Goal: Transaction & Acquisition: Book appointment/travel/reservation

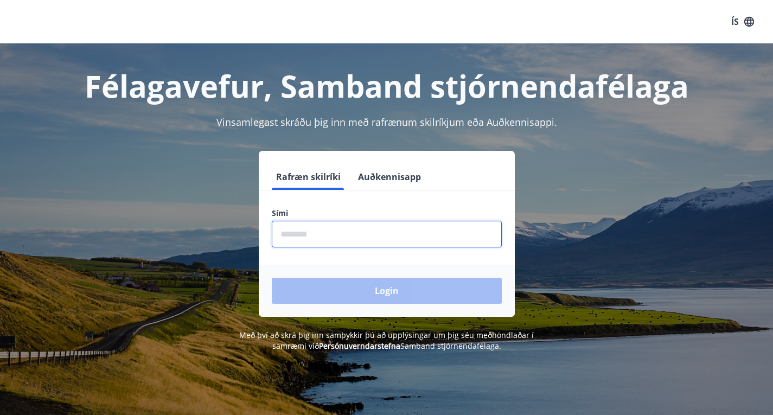
click at [313, 235] on input "phone" at bounding box center [387, 234] width 230 height 27
click at [302, 235] on input "phone" at bounding box center [387, 234] width 230 height 27
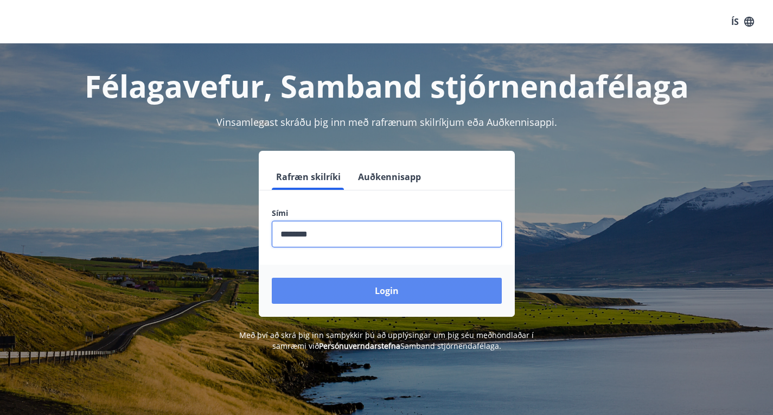
type input "********"
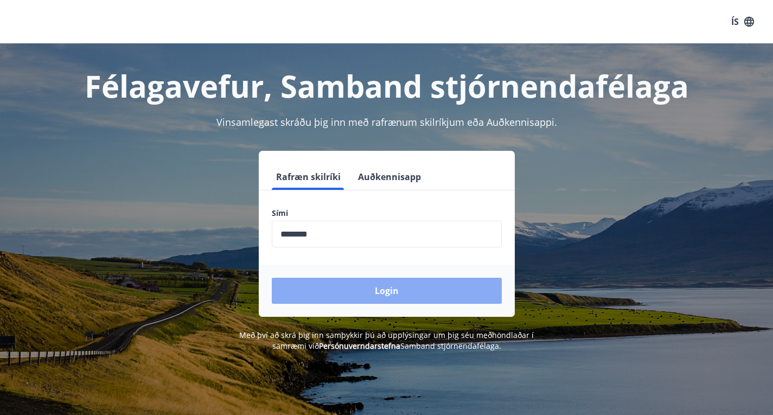
click at [360, 297] on button "Login" at bounding box center [387, 291] width 230 height 26
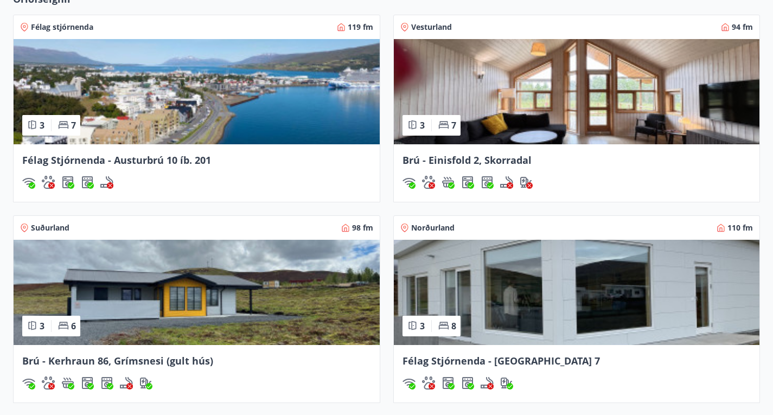
scroll to position [813, 0]
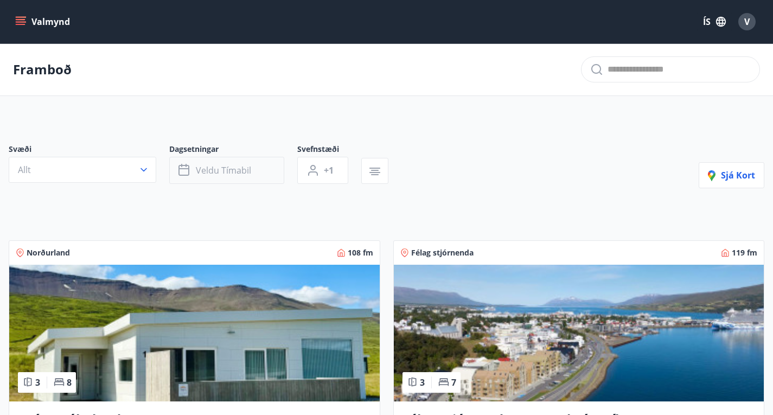
click at [253, 178] on button "Veldu tímabil" at bounding box center [226, 170] width 115 height 27
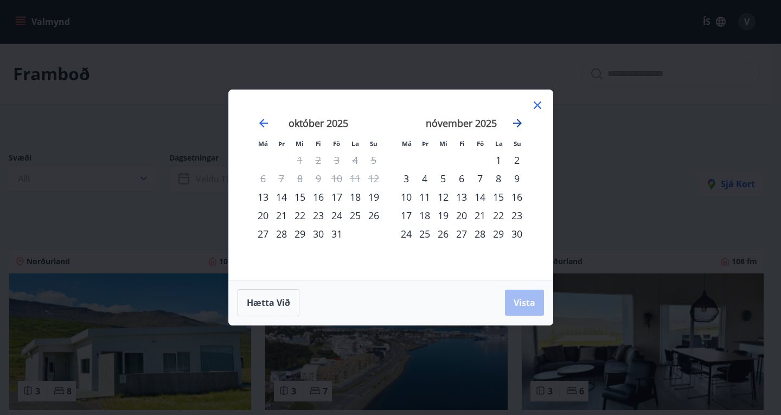
click at [516, 123] on icon "Move forward to switch to the next month." at bounding box center [517, 123] width 9 height 9
click at [481, 215] on div "23" at bounding box center [480, 215] width 18 height 18
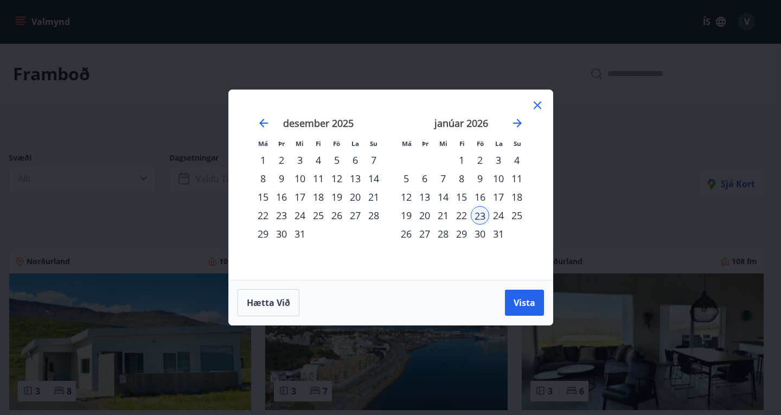
click at [482, 233] on div "30" at bounding box center [480, 234] width 18 height 18
click at [534, 303] on span "Vista" at bounding box center [525, 303] width 22 height 12
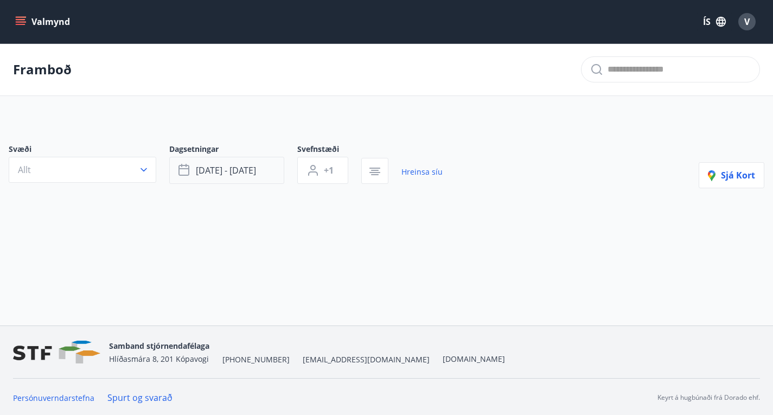
click at [256, 181] on button "jan 23 - jan 30" at bounding box center [226, 170] width 115 height 27
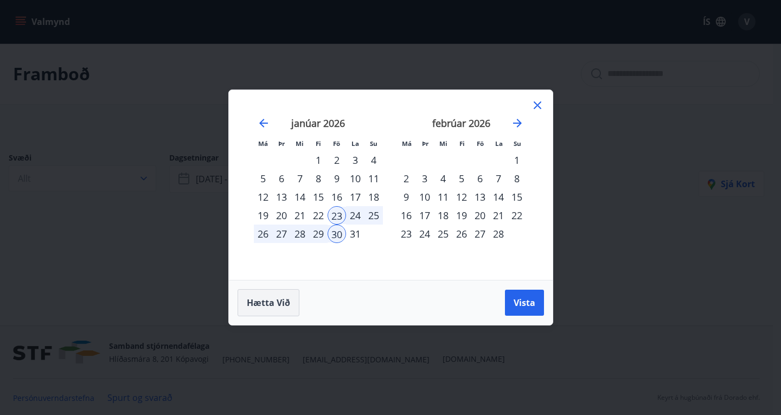
click at [271, 303] on span "Hætta við" at bounding box center [268, 303] width 43 height 12
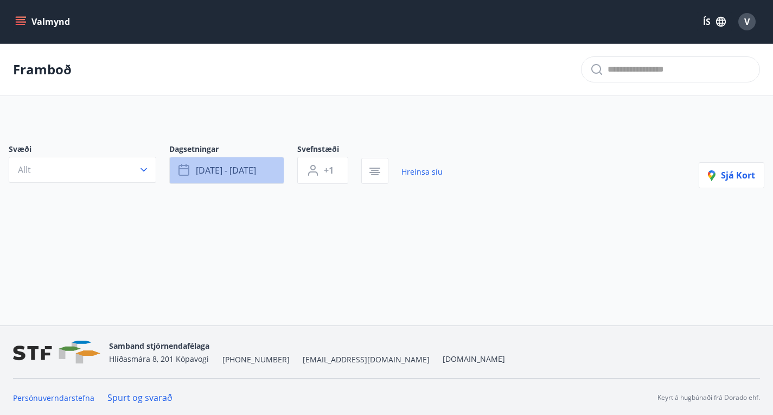
click at [248, 176] on span "jan 23 - jan 30" at bounding box center [226, 170] width 60 height 12
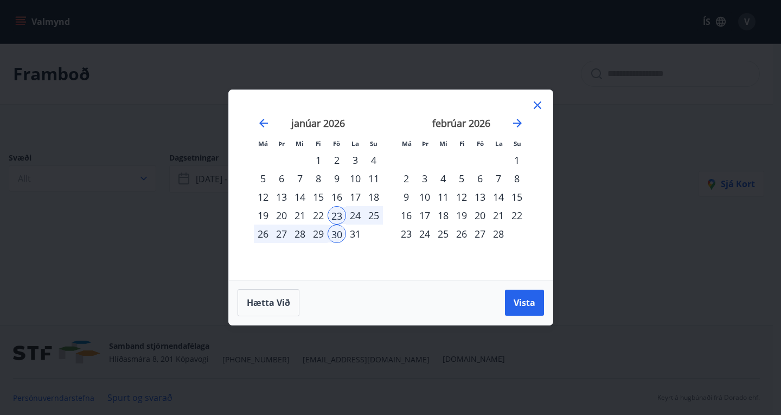
click at [536, 106] on icon at bounding box center [537, 105] width 13 height 13
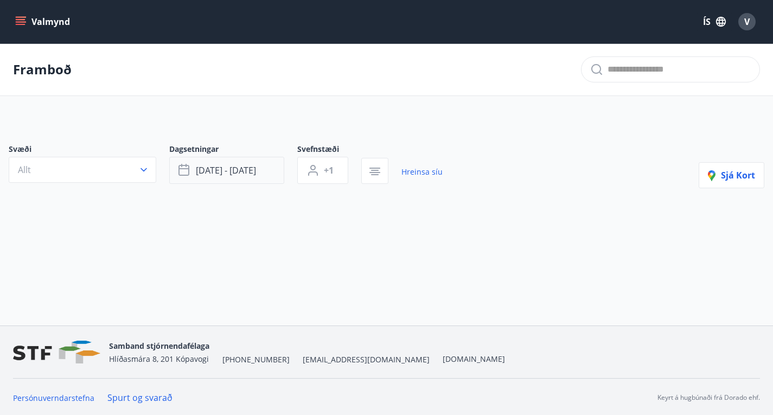
click at [183, 177] on icon "button" at bounding box center [184, 170] width 13 height 13
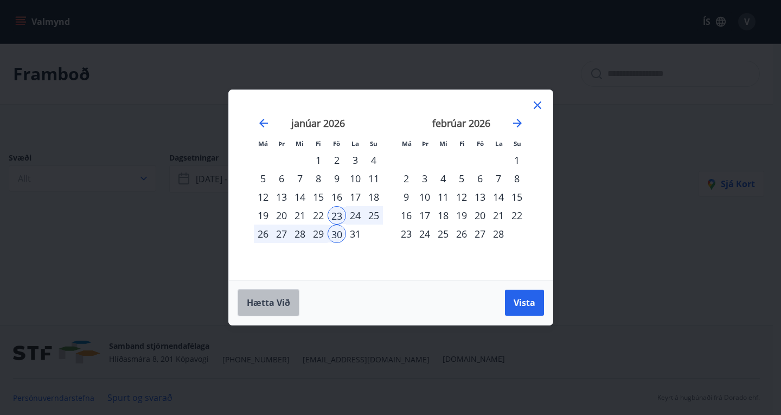
click at [266, 304] on span "Hætta við" at bounding box center [268, 303] width 43 height 12
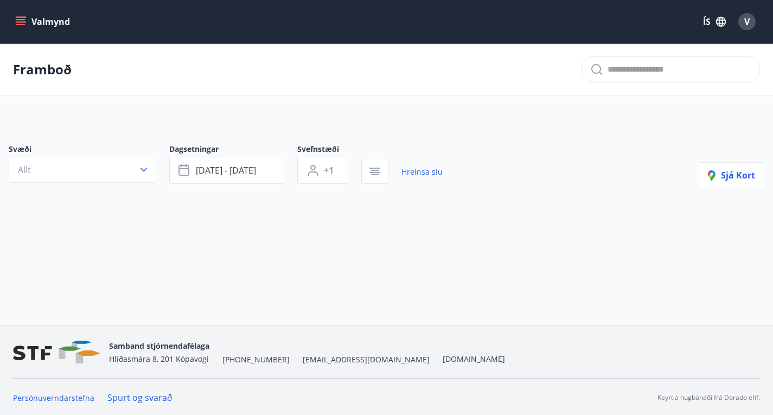
click at [46, 23] on button "Valmynd" at bounding box center [43, 22] width 61 height 20
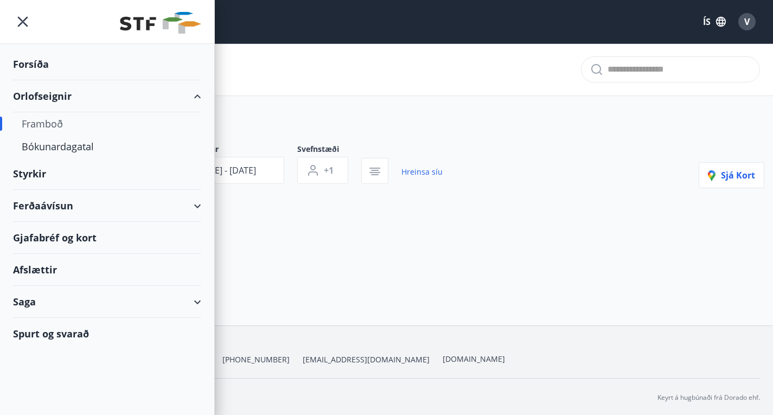
click at [41, 93] on div "Orlofseignir" at bounding box center [107, 96] width 188 height 32
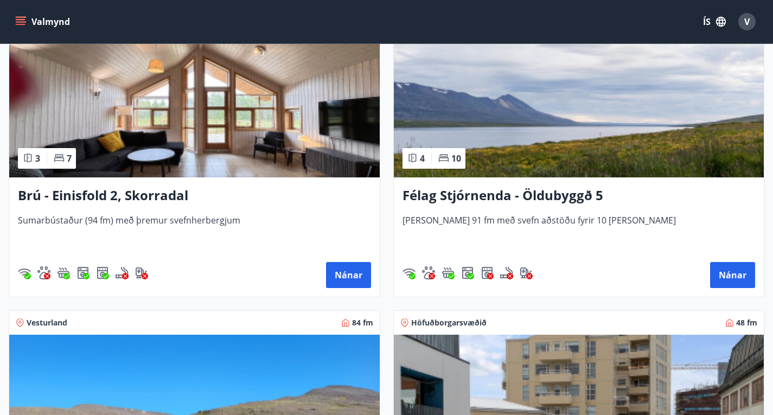
scroll to position [1108, 0]
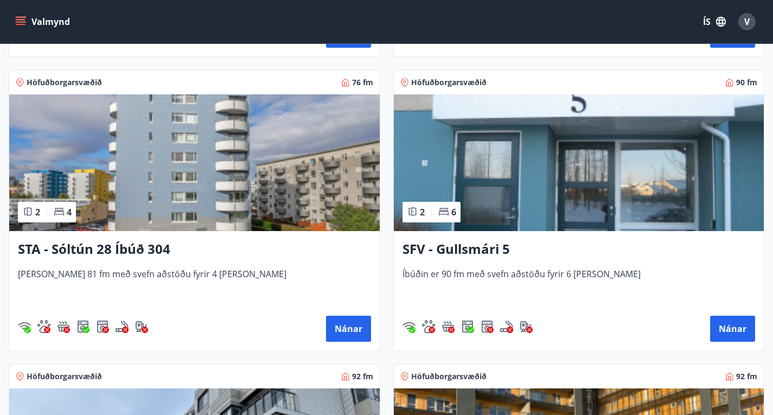
scroll to position [1939, 0]
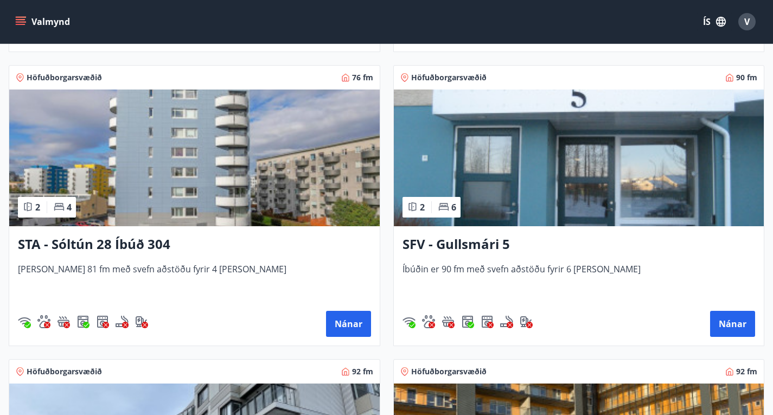
drag, startPoint x: 330, startPoint y: 252, endPoint x: 319, endPoint y: 251, distance: 10.9
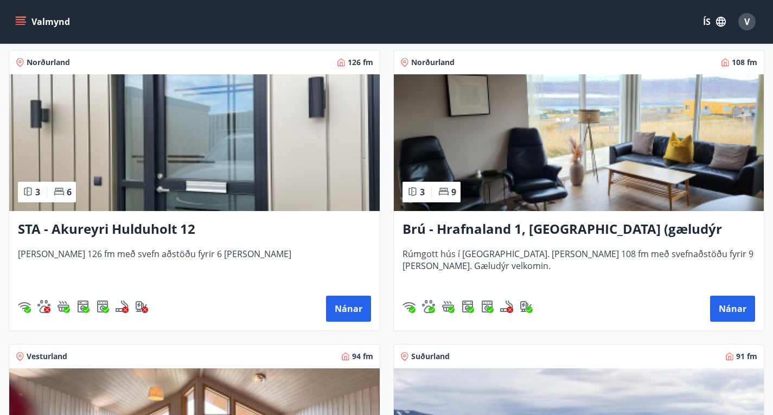
scroll to position [780, 0]
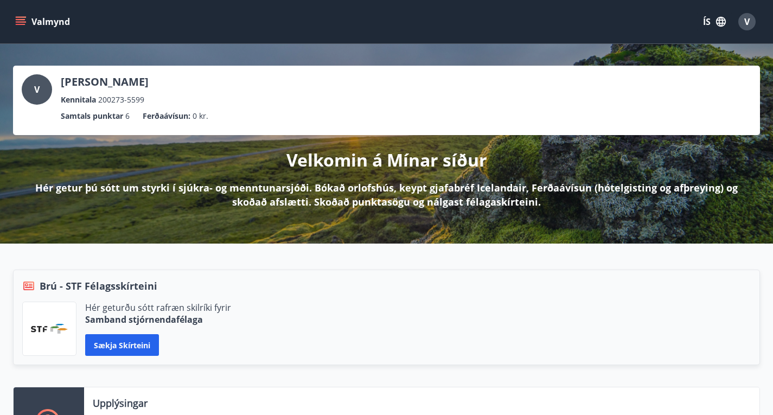
click at [21, 15] on button "Valmynd" at bounding box center [43, 22] width 61 height 20
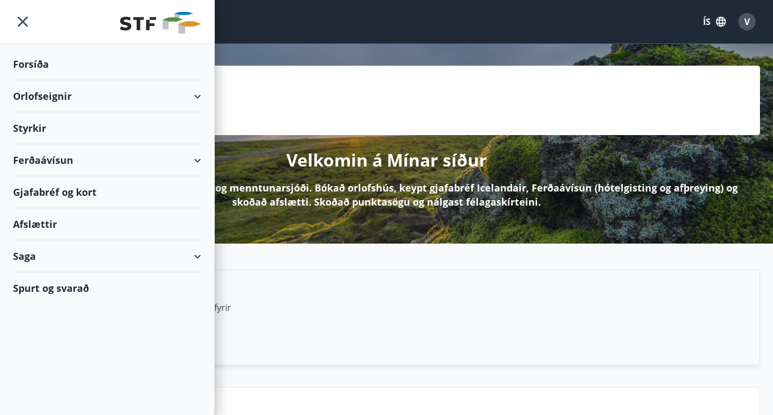
click at [49, 189] on div "Gjafabréf og kort" at bounding box center [107, 192] width 188 height 32
